Goal: Transaction & Acquisition: Purchase product/service

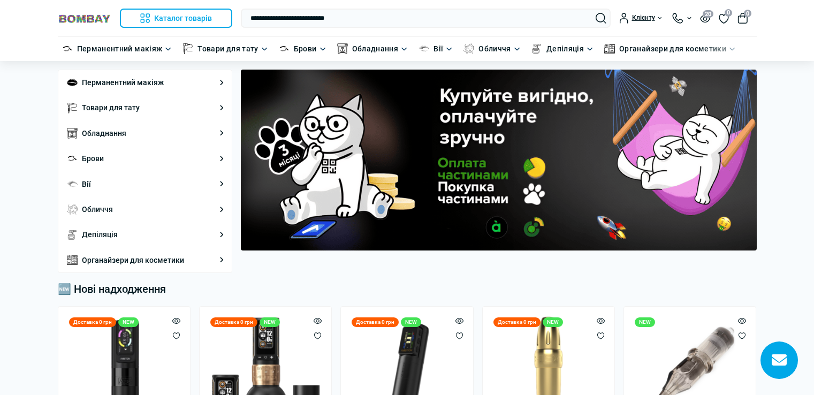
type input "**********"
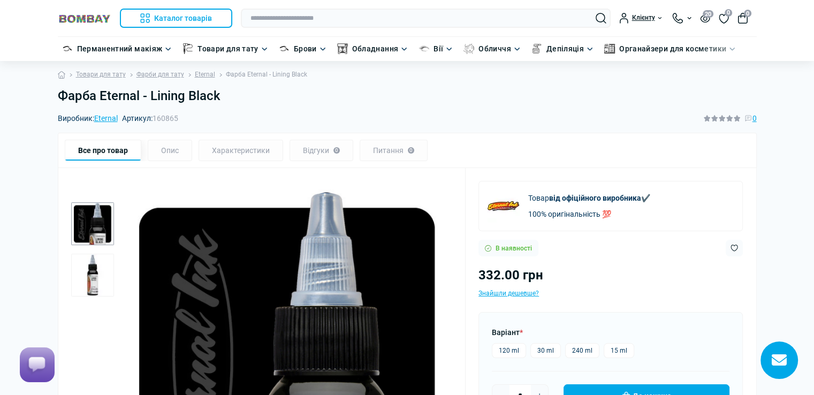
click at [543, 347] on label "30 ml" at bounding box center [545, 350] width 30 height 15
click at [613, 349] on label "15 ml" at bounding box center [618, 350] width 30 height 15
click at [576, 346] on label "240 ml" at bounding box center [582, 350] width 34 height 15
click at [541, 347] on label "30 ml" at bounding box center [545, 350] width 30 height 15
click at [505, 347] on label "120 ml" at bounding box center [509, 350] width 34 height 15
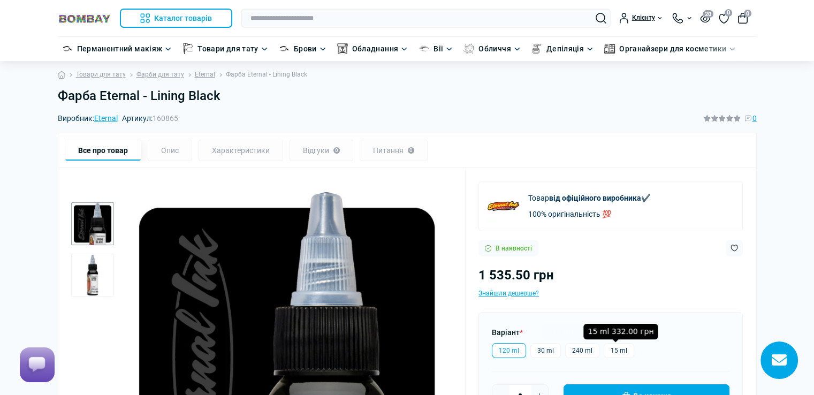
click at [615, 347] on label "15 ml" at bounding box center [618, 350] width 30 height 15
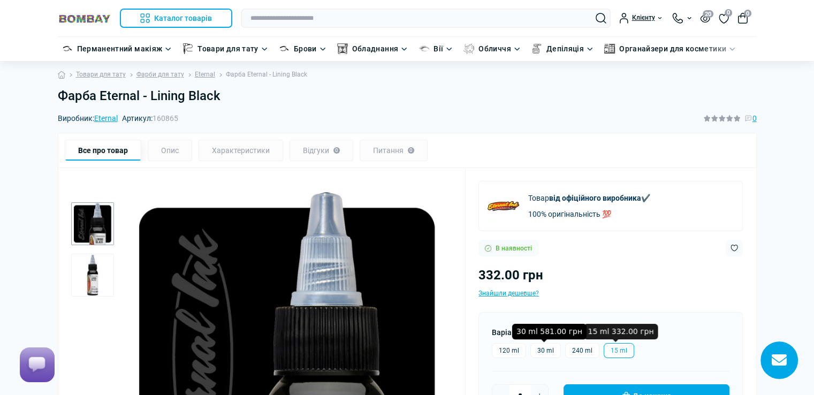
click at [543, 349] on label "30 ml" at bounding box center [545, 350] width 30 height 15
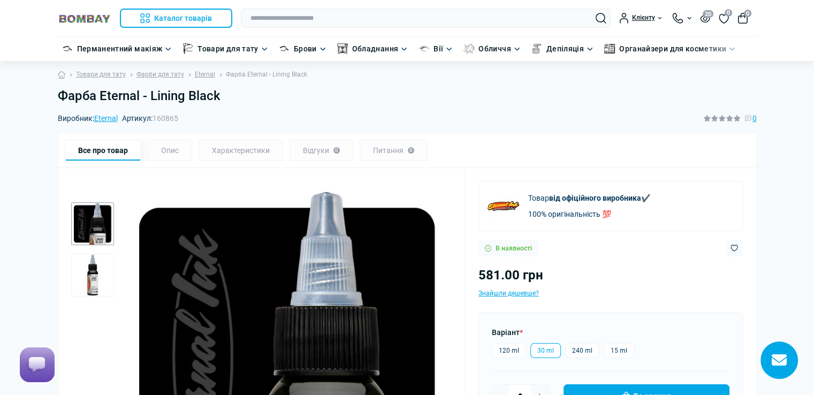
click at [552, 349] on label "30 ml" at bounding box center [545, 350] width 30 height 15
click at [351, 13] on input "text" at bounding box center [426, 18] width 370 height 19
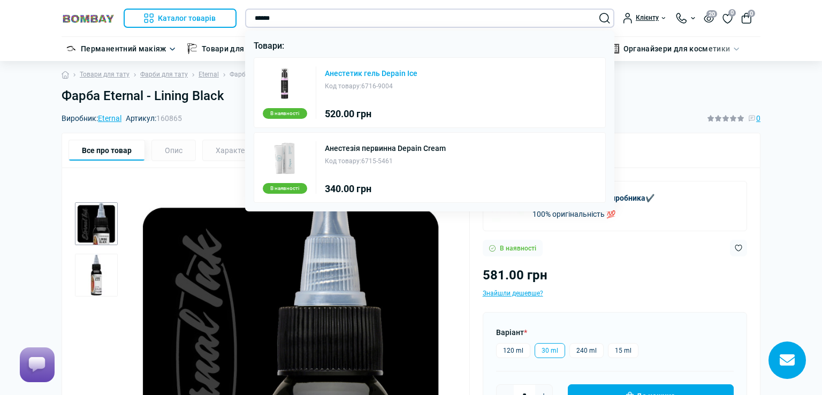
type input "******"
click at [362, 71] on link "Анестетик гель Depain Ice" at bounding box center [371, 73] width 93 height 7
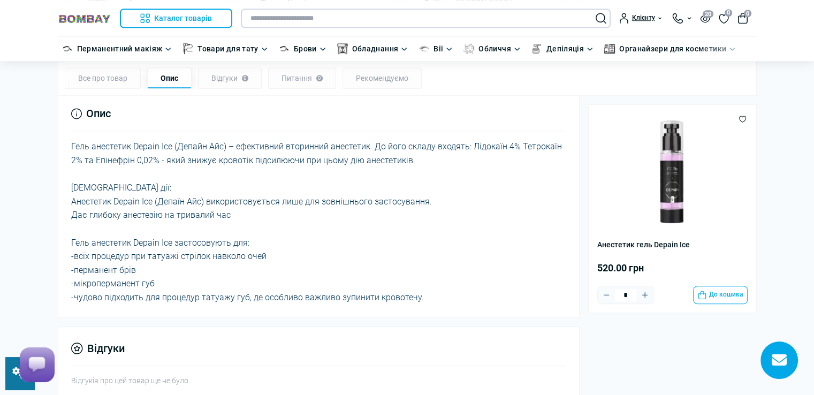
click at [292, 17] on input "text" at bounding box center [426, 18] width 370 height 19
paste input "**********"
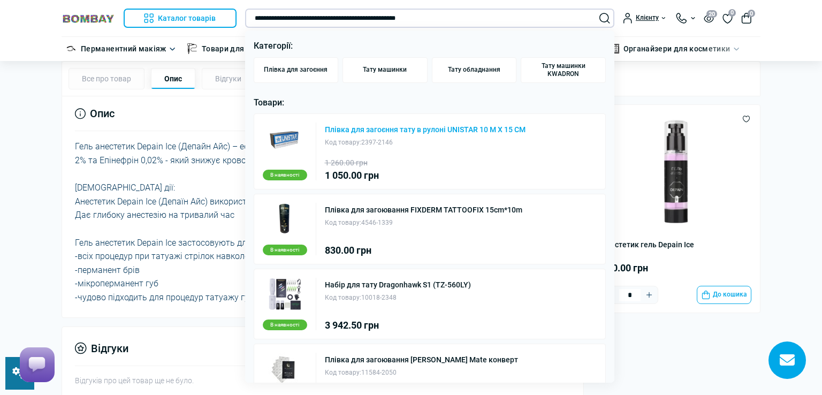
type input "**********"
click at [450, 127] on link "Плівка для загоєння тату в рулоні UNISTAR 10 M X 15 CM" at bounding box center [425, 129] width 201 height 7
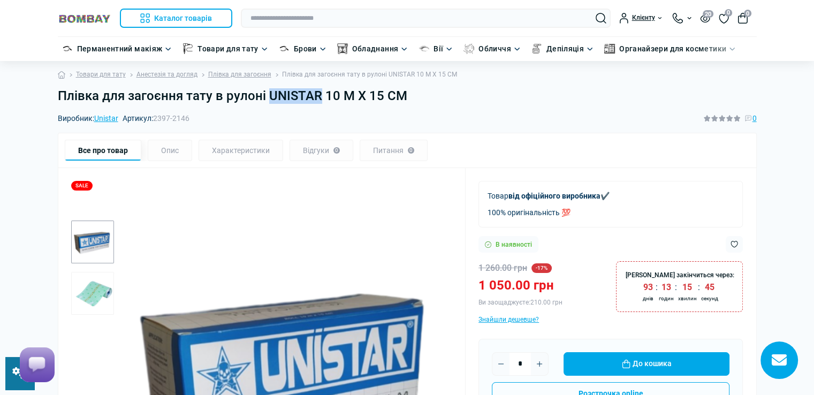
drag, startPoint x: 265, startPoint y: 95, endPoint x: 317, endPoint y: 95, distance: 51.4
click at [317, 95] on h1 "Плівка для загоєння тату в рулоні UNISTAR 10 M X 15 CM" at bounding box center [407, 96] width 699 height 16
copy h1 "UNISTAR"
click at [10, 380] on link at bounding box center [19, 373] width 29 height 33
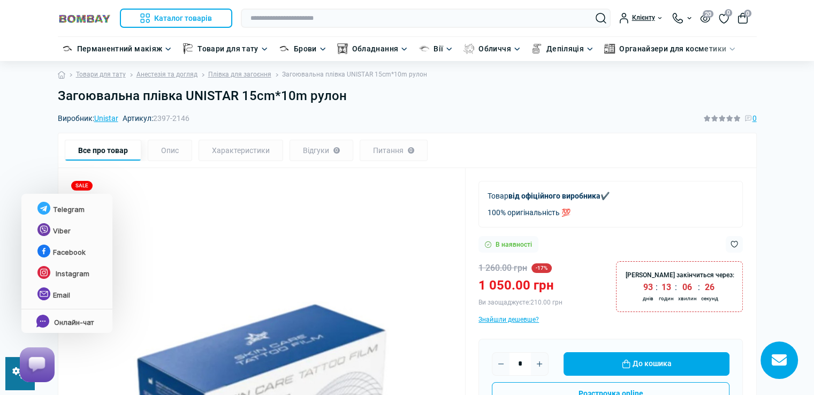
click at [13, 384] on html at bounding box center [35, 364] width 48 height 52
click at [12, 384] on html at bounding box center [35, 364] width 48 height 52
click at [11, 381] on html at bounding box center [35, 364] width 48 height 52
click at [11, 380] on html at bounding box center [35, 364] width 48 height 52
click at [14, 376] on html at bounding box center [35, 364] width 48 height 52
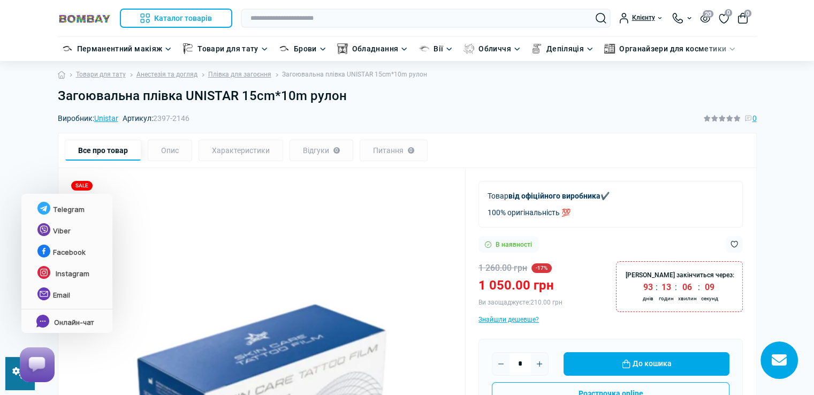
click at [15, 381] on div at bounding box center [35, 364] width 40 height 44
click at [13, 382] on html at bounding box center [35, 364] width 48 height 52
click at [12, 382] on html at bounding box center [35, 364] width 48 height 52
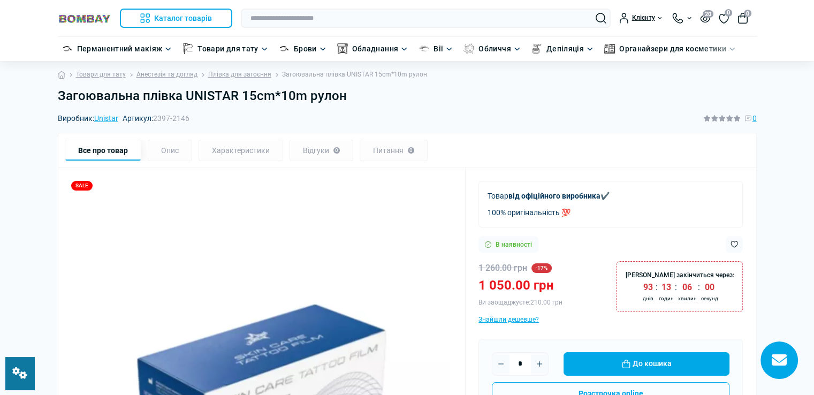
click at [14, 382] on link at bounding box center [19, 373] width 29 height 33
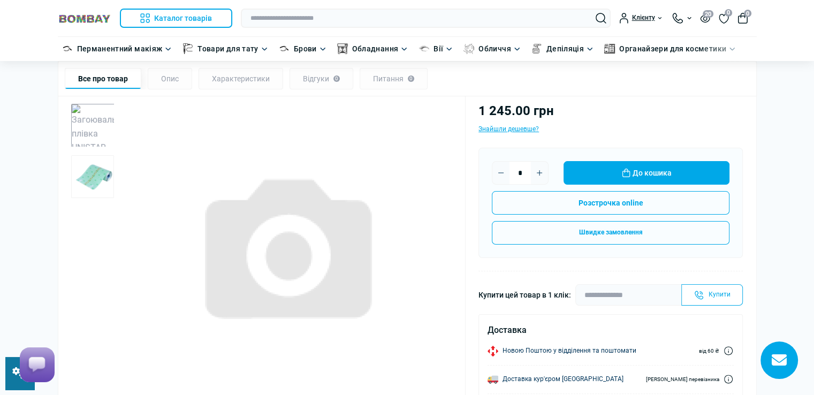
scroll to position [160, 0]
click at [9, 381] on link at bounding box center [19, 373] width 29 height 33
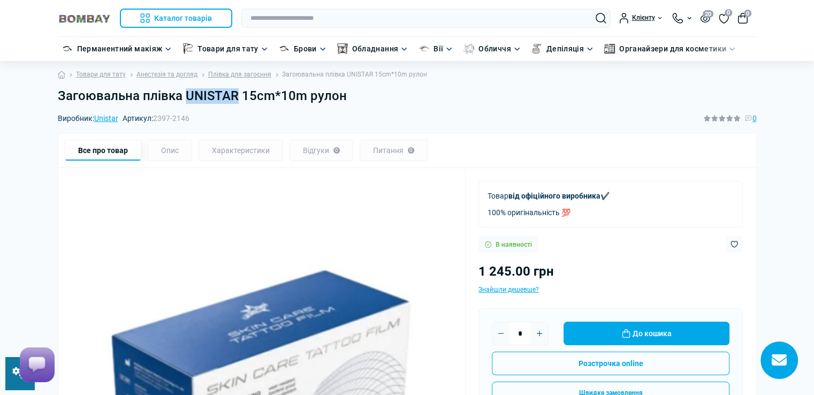
drag, startPoint x: 185, startPoint y: 98, endPoint x: 236, endPoint y: 98, distance: 51.4
click at [236, 98] on h1 "Загоювальна плівка UNISTAR 15cm*10m рулон" at bounding box center [407, 96] width 699 height 16
copy h1 "UNISTAR"
drag, startPoint x: 155, startPoint y: 120, endPoint x: 193, endPoint y: 117, distance: 38.1
click at [193, 117] on div "Виробник: Unistar Артикул: 2397-2146 0" at bounding box center [407, 118] width 699 height 12
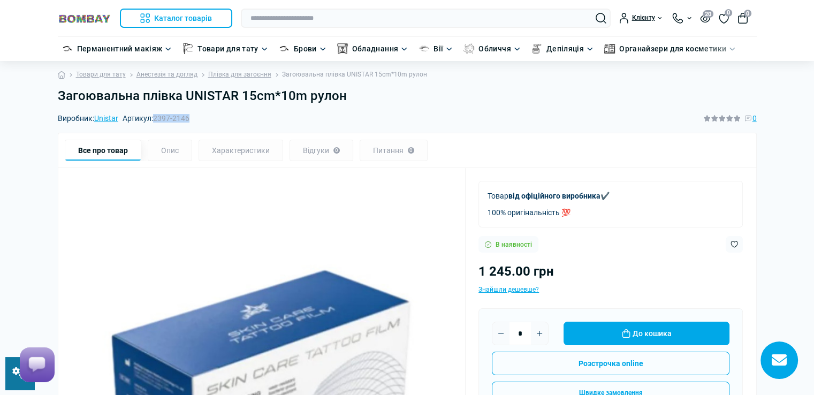
copy span "2397-2146"
